Goal: Information Seeking & Learning: Learn about a topic

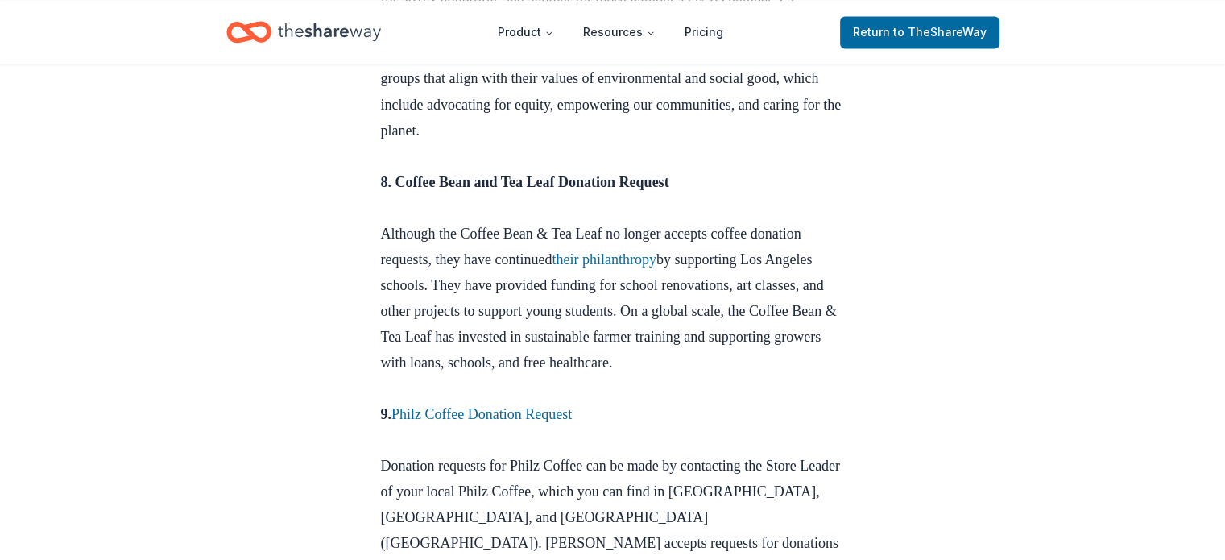
scroll to position [2969, 0]
click at [531, 405] on link "Philz Coffee Donation Request" at bounding box center [481, 413] width 180 height 16
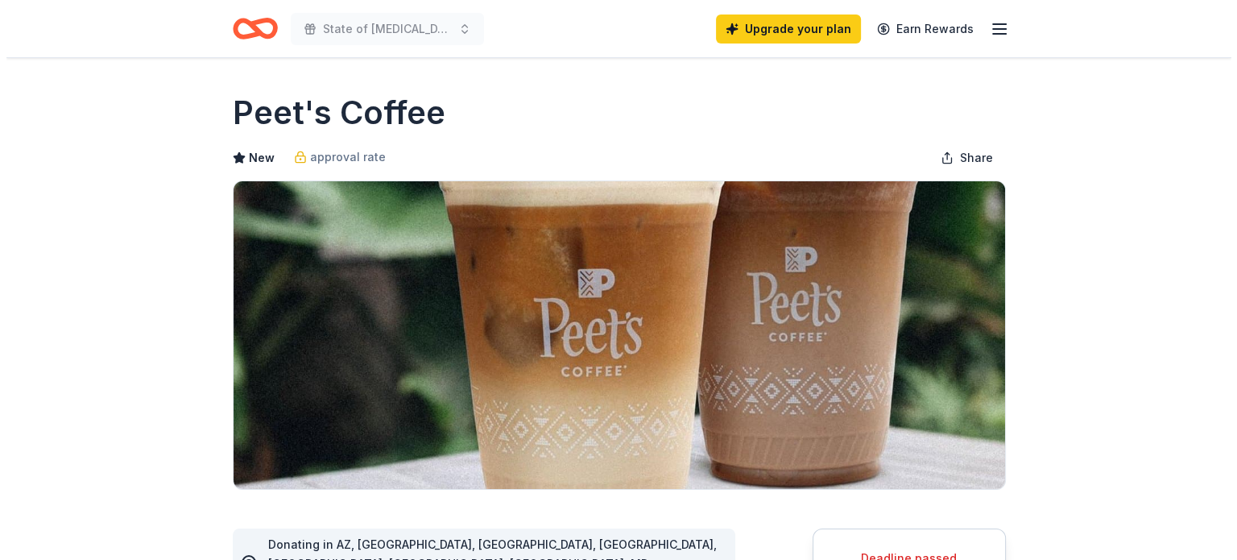
scroll to position [411, 0]
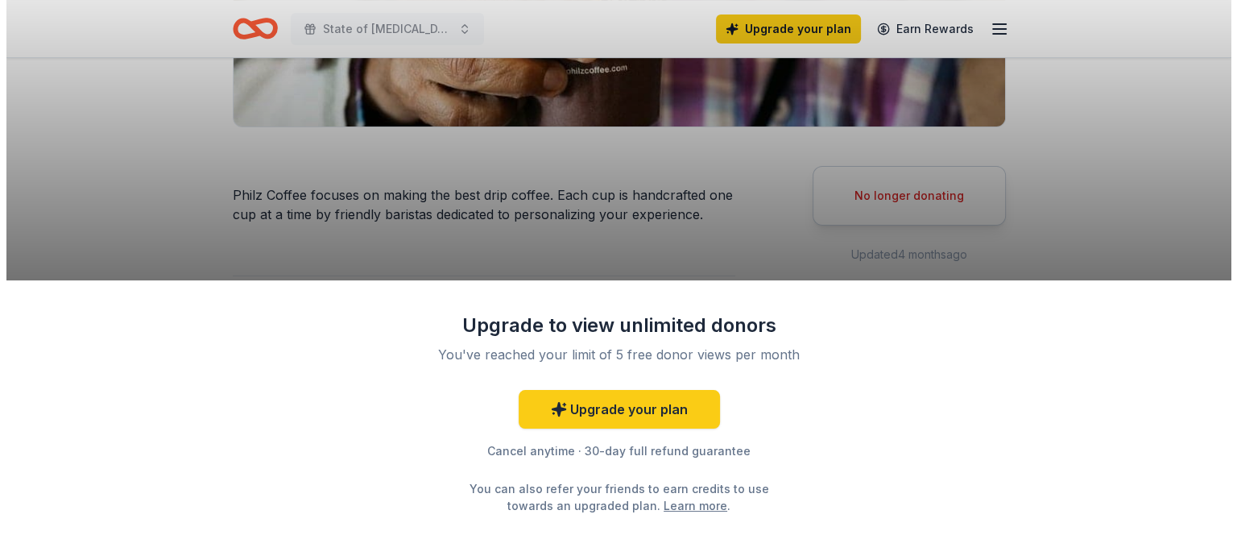
scroll to position [449, 0]
